Goal: Find specific page/section: Find specific page/section

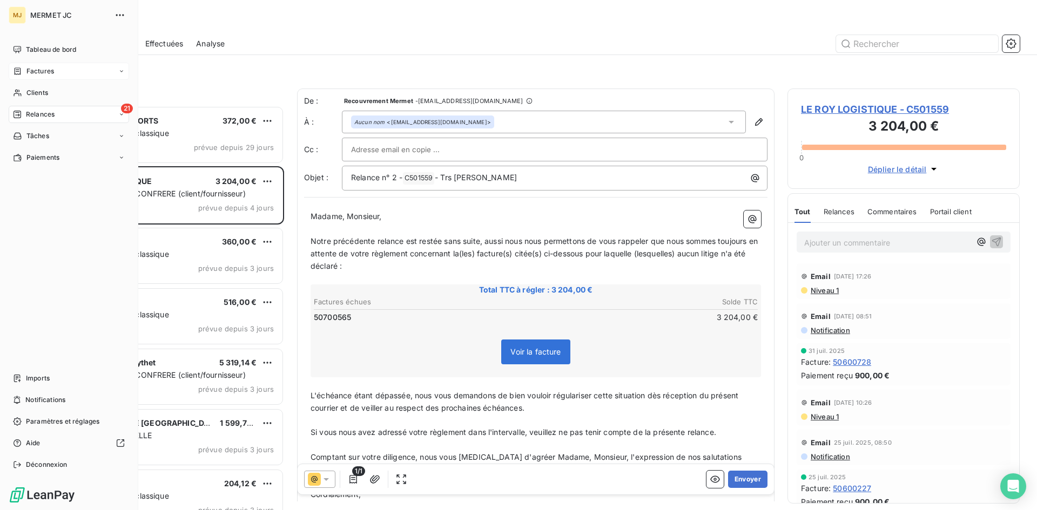
scroll to position [396, 224]
click at [43, 70] on span "Factures" at bounding box center [40, 71] width 28 height 10
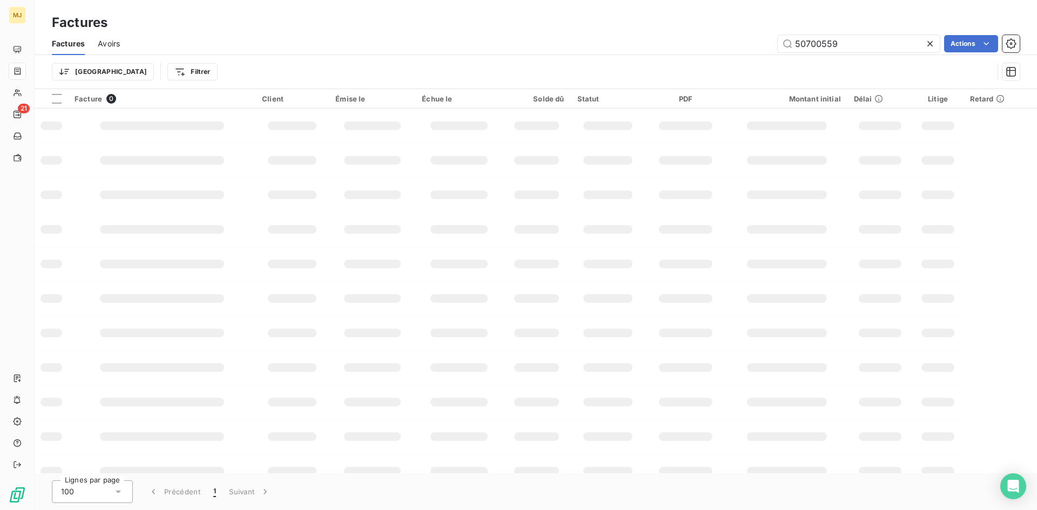
drag, startPoint x: 859, startPoint y: 46, endPoint x: 486, endPoint y: 43, distance: 373.1
click at [486, 43] on div "50700559 Actions" at bounding box center [576, 43] width 886 height 17
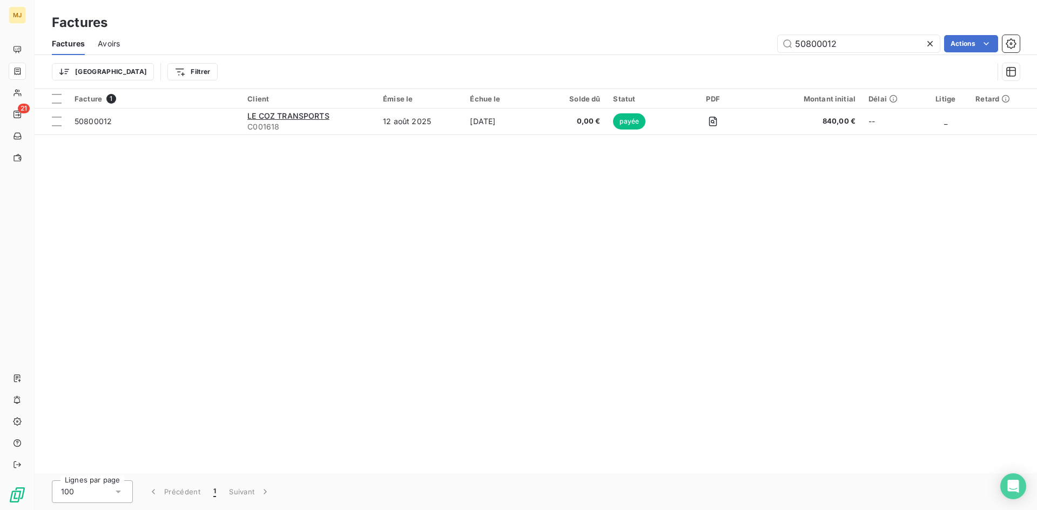
type input "50800012"
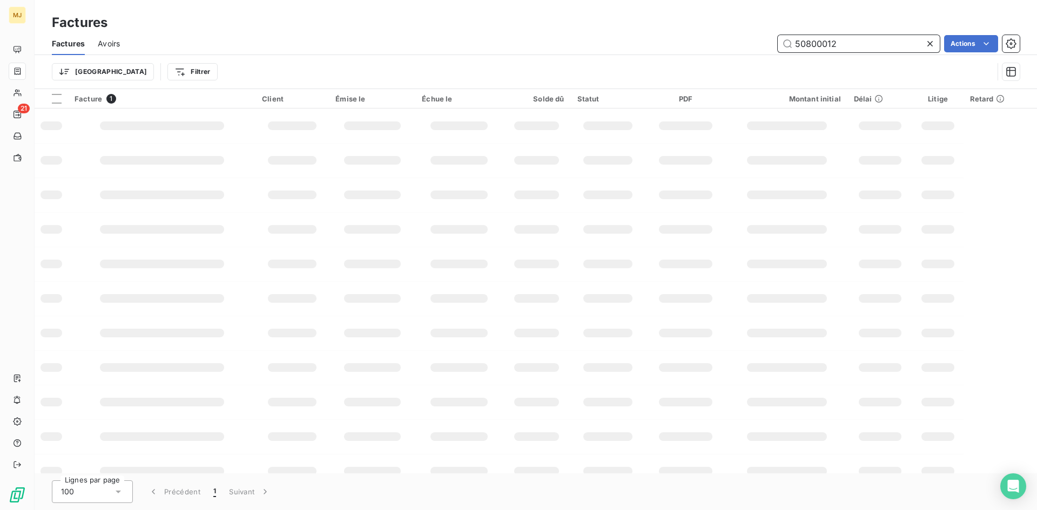
click at [854, 46] on input "50800012" at bounding box center [858, 43] width 162 height 17
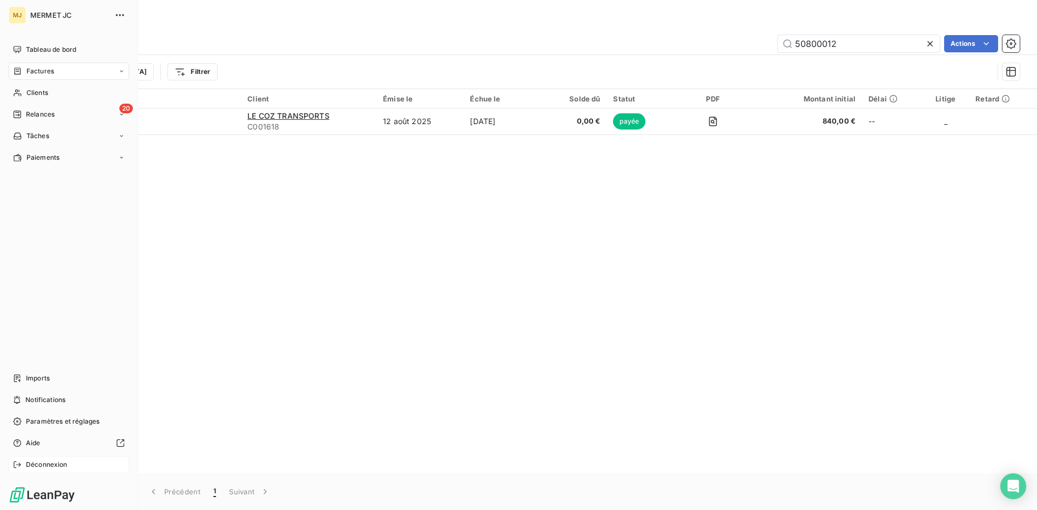
click at [51, 461] on span "Déconnexion" at bounding box center [47, 465] width 42 height 10
